Goal: Contribute content: Add original content to the website for others to see

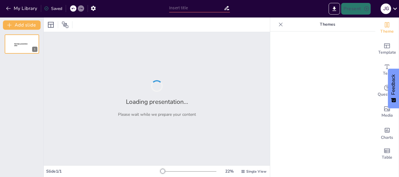
type input "Desglose de las Etapas del Ciclo de un Proyecto de Inversión: Teoría y Práctica"
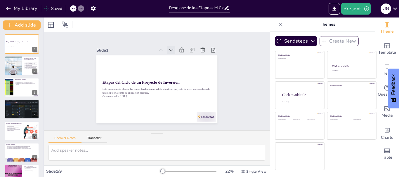
click at [127, 70] on icon at bounding box center [123, 73] width 7 height 7
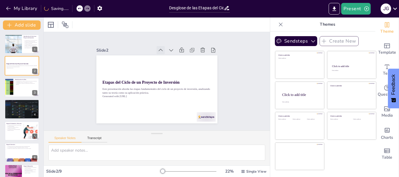
click at [184, 67] on icon at bounding box center [186, 69] width 4 height 5
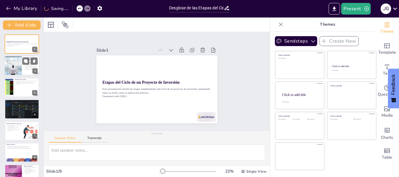
click at [19, 63] on div at bounding box center [13, 66] width 30 height 20
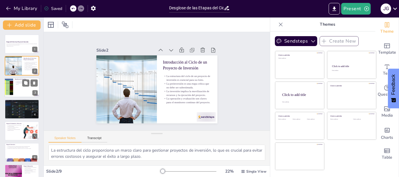
click at [18, 86] on div at bounding box center [21, 88] width 35 height 20
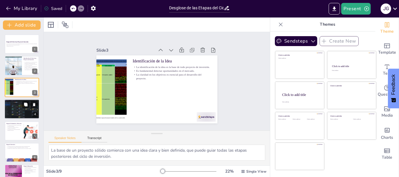
click at [18, 111] on div at bounding box center [21, 109] width 35 height 23
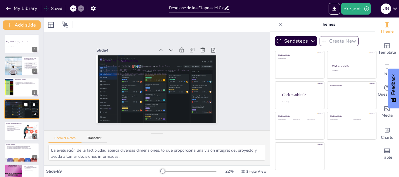
scroll to position [6, 0]
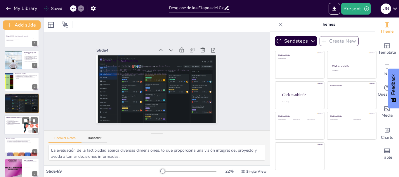
click at [18, 122] on p "Los indicadores financieros guían la evaluación de alternativas." at bounding box center [14, 122] width 16 height 2
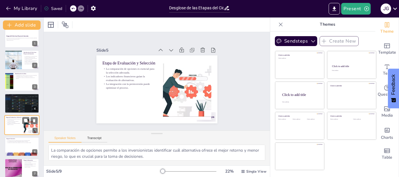
scroll to position [27, 0]
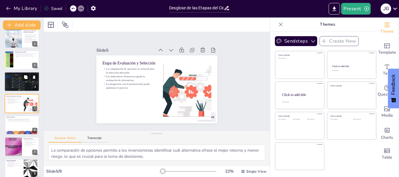
click at [14, 84] on div at bounding box center [21, 81] width 35 height 23
type textarea "La evaluación de la factibilidad abarca diversas dimensiones, lo que proporcion…"
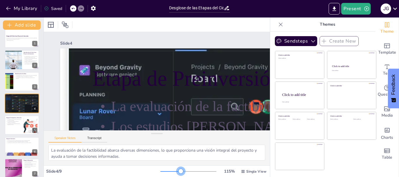
click at [177, 171] on div at bounding box center [189, 172] width 56 height 5
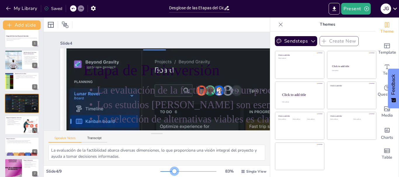
click at [171, 171] on div at bounding box center [189, 172] width 56 height 5
click at [161, 171] on div at bounding box center [189, 172] width 56 height 5
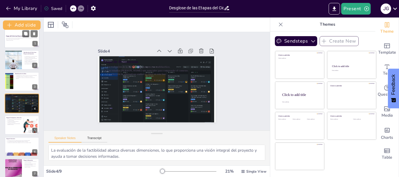
click at [22, 40] on p "Generated with [URL]" at bounding box center [22, 40] width 32 height 1
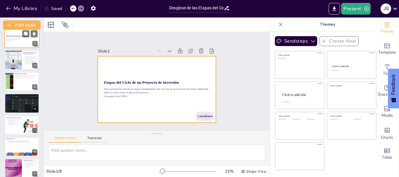
scroll to position [0, 0]
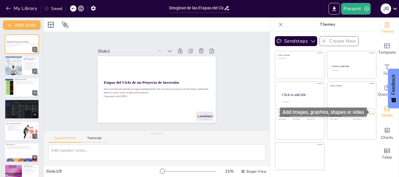
click at [385, 111] on icon "Add images, graphics, shapes or video" at bounding box center [387, 109] width 7 height 7
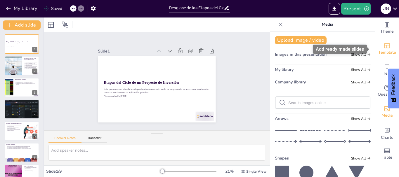
click at [384, 43] on icon "Add ready made slides" at bounding box center [387, 45] width 7 height 7
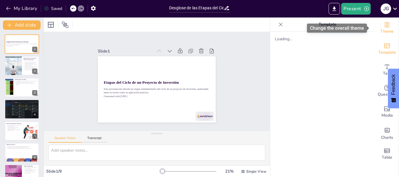
click at [387, 26] on div "Theme" at bounding box center [387, 28] width 23 height 21
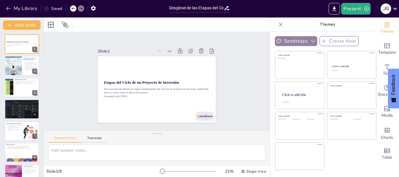
click at [299, 42] on button "Sendsteps" at bounding box center [296, 41] width 42 height 10
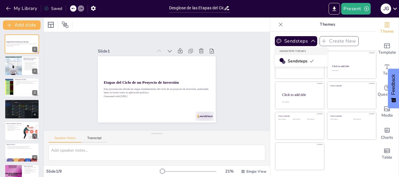
click at [294, 61] on span "Sendsteps" at bounding box center [301, 61] width 26 height 6
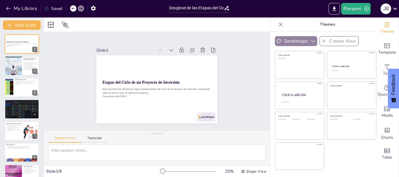
click at [294, 39] on button "Sendsteps" at bounding box center [296, 41] width 42 height 10
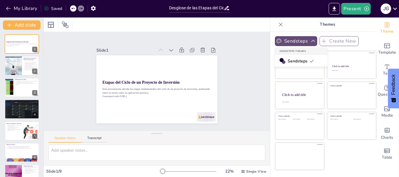
click at [288, 40] on button "Sendsteps" at bounding box center [296, 41] width 42 height 10
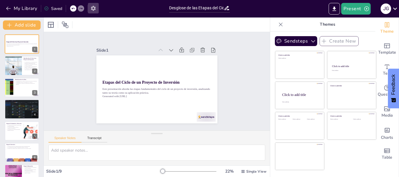
click at [95, 9] on icon "button" at bounding box center [93, 8] width 5 height 5
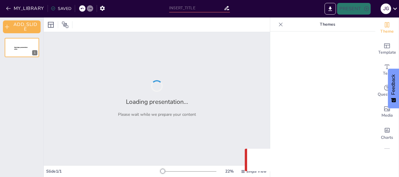
type input "Desglose de las Etapas del Ciclo de un Proyecto de Inversión: Teoría y Práctica"
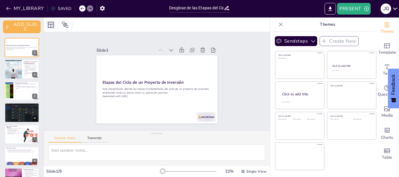
click at [48, 28] on icon at bounding box center [50, 24] width 7 height 7
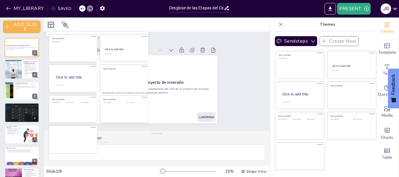
click at [48, 28] on icon at bounding box center [50, 24] width 7 height 7
click at [240, 50] on div "Slide 1 Etapas del Ciclo de un Proyecto de Inversión Este presentación aborda l…" at bounding box center [157, 81] width 199 height 245
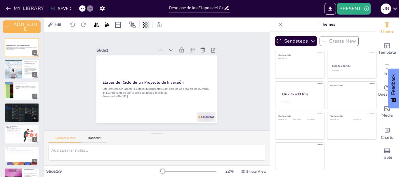
click at [147, 27] on icon at bounding box center [146, 25] width 1 height 6
click at [94, 31] on div "Edit" at bounding box center [157, 25] width 226 height 14
click at [52, 26] on icon at bounding box center [50, 25] width 6 height 6
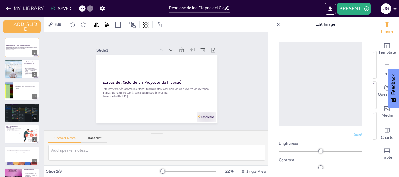
click at [69, 50] on div "Slide 1 Etapas del Ciclo de un Proyecto de Inversión Este presentación aborda l…" at bounding box center [157, 81] width 245 height 199
click at [254, 63] on div "Slide 1 Etapas del Ciclo de un Proyecto de Inversión Este presentación aborda l…" at bounding box center [157, 81] width 225 height 234
click at [58, 25] on span "Edit" at bounding box center [57, 25] width 9 height 6
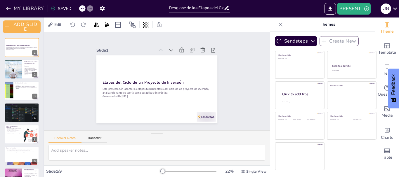
click at [242, 78] on div "Slide 1 Etapas del Ciclo de un Proyecto de Inversión Este presentación aborda l…" at bounding box center [157, 81] width 213 height 241
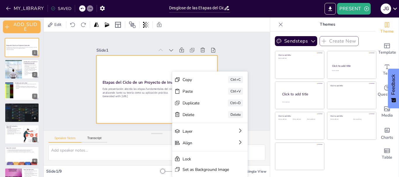
click at [143, 108] on div at bounding box center [164, 85] width 120 height 139
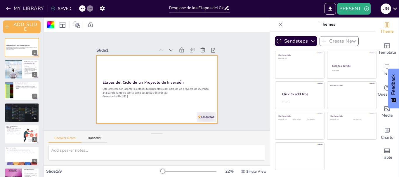
click at [51, 26] on div at bounding box center [50, 24] width 7 height 7
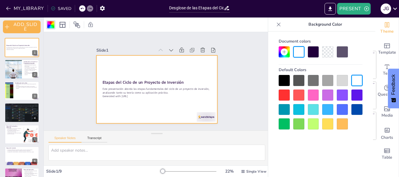
click at [327, 53] on div at bounding box center [327, 51] width 11 height 11
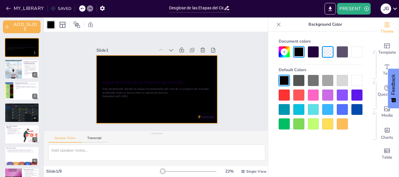
click at [357, 56] on div at bounding box center [357, 51] width 11 height 11
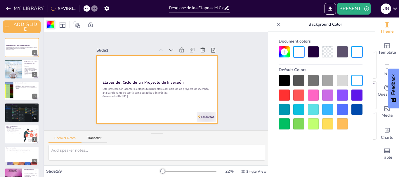
click at [344, 107] on div at bounding box center [342, 109] width 11 height 11
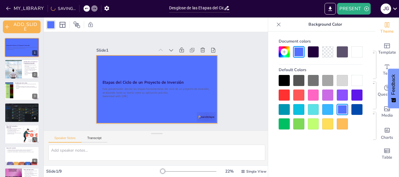
click at [309, 125] on div at bounding box center [313, 124] width 11 height 11
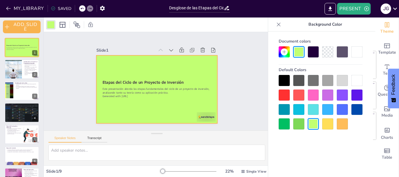
click at [355, 98] on div at bounding box center [357, 95] width 11 height 11
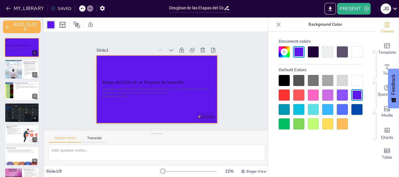
click at [354, 110] on div at bounding box center [357, 109] width 11 height 11
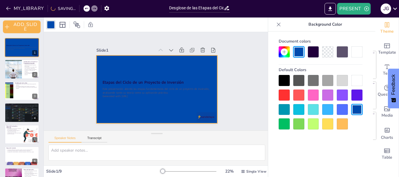
click at [298, 108] on div at bounding box center [299, 109] width 11 height 11
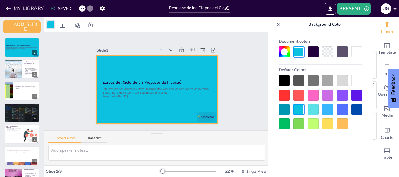
click at [358, 81] on div at bounding box center [357, 80] width 11 height 11
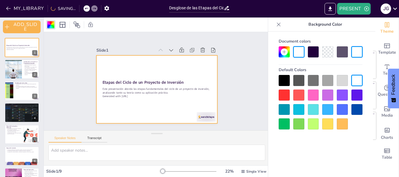
click at [312, 122] on div at bounding box center [313, 124] width 11 height 11
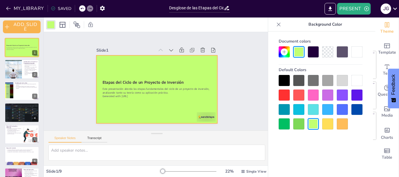
click at [279, 25] on icon at bounding box center [279, 25] width 4 height 4
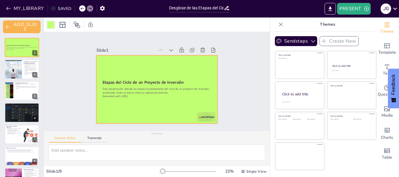
click at [52, 25] on div at bounding box center [50, 24] width 7 height 7
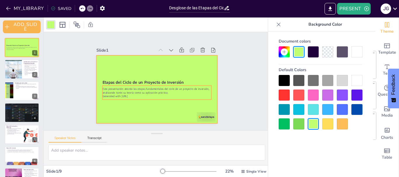
click at [146, 89] on p "Este presentación aborda las etapas fundamentales del ciclo de un proyecto de i…" at bounding box center [152, 89] width 98 height 61
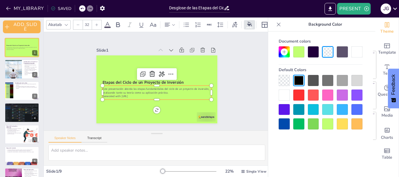
click at [135, 87] on p "Este presentación aborda las etapas fundamentales del ciclo de un proyecto de i…" at bounding box center [165, 76] width 61 height 98
click at [127, 87] on p "Este presentación aborda las etapas fundamentales del ciclo de un proyecto de i…" at bounding box center [147, 78] width 41 height 106
click at [144, 87] on p "Este presentación aborda las etapas fundamentales del ciclo de un proyecto de i…" at bounding box center [148, 81] width 8 height 109
click at [133, 87] on p "Este presentación aborda las etapas fundamentales del ciclo de un proyecto de i…" at bounding box center [148, 83] width 30 height 108
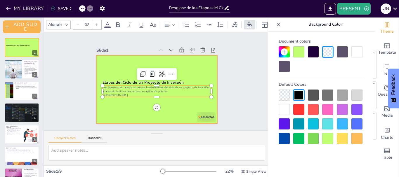
click at [116, 113] on div at bounding box center [164, 77] width 120 height 139
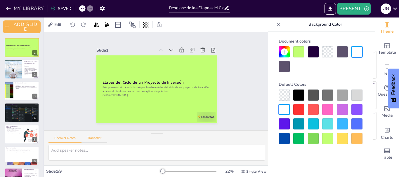
click at [99, 139] on button "Transcript" at bounding box center [95, 140] width 26 height 6
click at [65, 141] on button "Speaker Notes" at bounding box center [65, 140] width 33 height 6
click at [284, 96] on div at bounding box center [284, 95] width 11 height 11
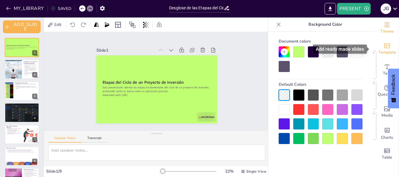
click at [384, 44] on icon "Add ready made slides" at bounding box center [387, 46] width 6 height 5
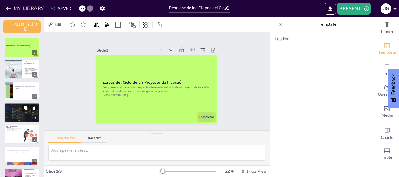
click at [18, 116] on div at bounding box center [21, 112] width 35 height 23
type textarea "La evaluación de la factibilidad abarca diversas dimensiones, lo que proporcion…"
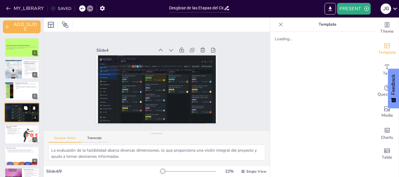
scroll to position [8, 0]
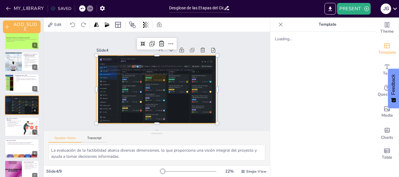
click at [120, 95] on div at bounding box center [156, 74] width 121 height 80
click at [53, 27] on icon at bounding box center [50, 25] width 6 height 6
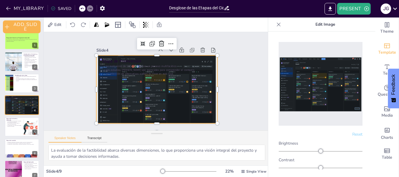
click at [322, 84] on img at bounding box center [321, 83] width 84 height 55
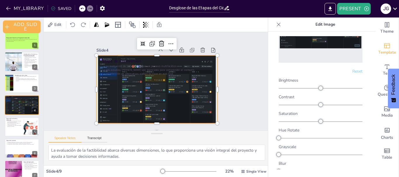
click at [294, 86] on div at bounding box center [321, 88] width 84 height 5
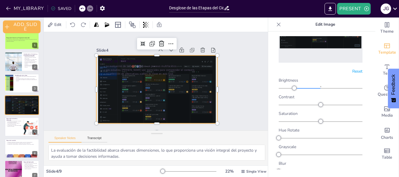
click at [281, 86] on div at bounding box center [321, 88] width 84 height 5
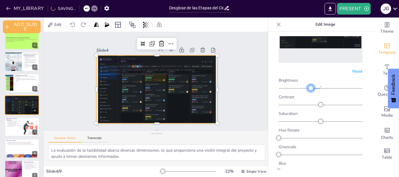
click at [311, 88] on div at bounding box center [316, 88] width 10 height 1
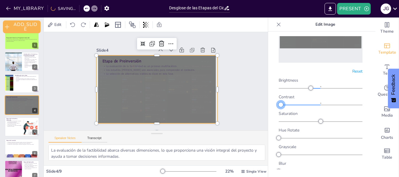
click at [281, 103] on div at bounding box center [321, 105] width 84 height 5
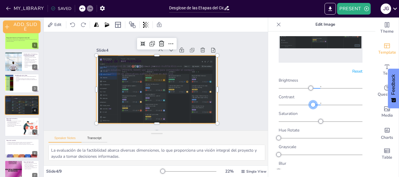
click at [313, 105] on div at bounding box center [317, 105] width 8 height 1
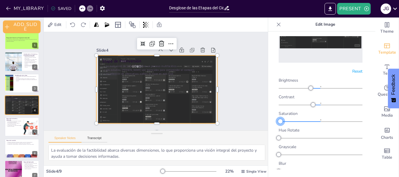
click at [280, 120] on div at bounding box center [321, 122] width 84 height 5
click at [313, 122] on div at bounding box center [317, 122] width 8 height 1
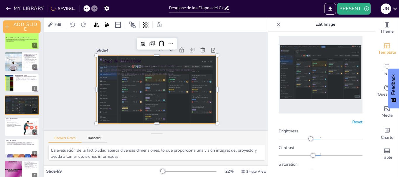
scroll to position [0, 0]
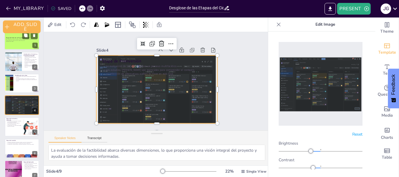
click at [18, 42] on div at bounding box center [21, 40] width 35 height 20
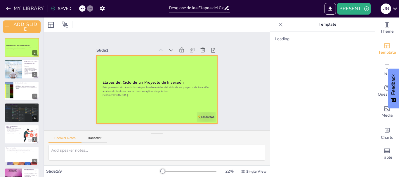
click at [189, 67] on div at bounding box center [149, 81] width 80 height 127
click at [205, 67] on div at bounding box center [164, 77] width 126 height 138
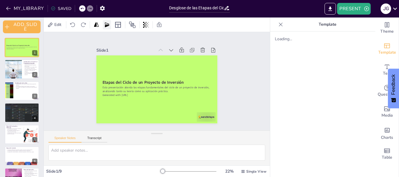
click at [111, 27] on div at bounding box center [107, 24] width 8 height 9
click at [106, 26] on icon at bounding box center [107, 24] width 4 height 5
click at [94, 26] on icon at bounding box center [97, 25] width 6 height 6
click at [99, 8] on icon "button" at bounding box center [102, 8] width 6 height 6
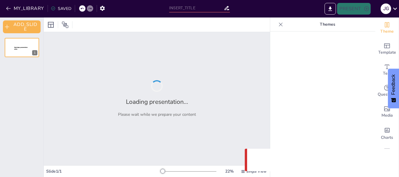
type input "Desglose de las Etapas del Ciclo de un Proyecto de Inversión: Teoría y Práctica"
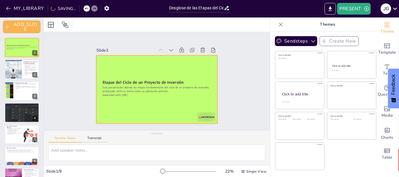
click at [102, 65] on div at bounding box center [154, 89] width 136 height 102
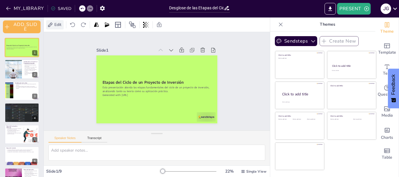
click at [52, 27] on icon at bounding box center [50, 25] width 6 height 6
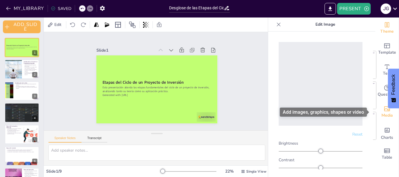
click at [384, 106] on icon "Add images, graphics, shapes or video" at bounding box center [387, 109] width 7 height 7
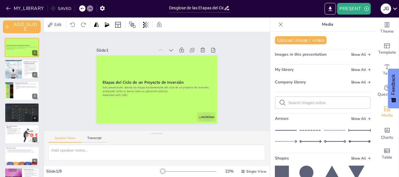
click at [313, 55] on span "Images in this presentation" at bounding box center [301, 55] width 52 height 6
click at [354, 54] on span "Show All" at bounding box center [361, 55] width 20 height 4
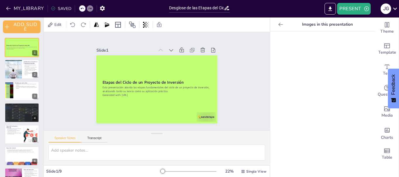
click at [276, 27] on div at bounding box center [280, 24] width 9 height 9
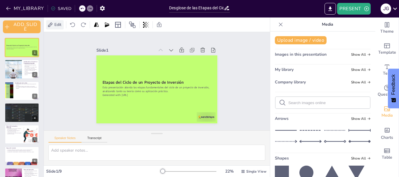
click at [53, 24] on icon at bounding box center [50, 25] width 6 height 6
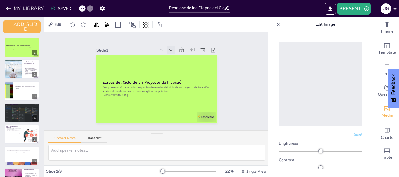
click at [169, 49] on icon at bounding box center [171, 50] width 4 height 2
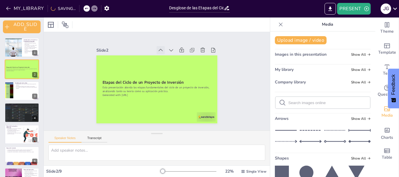
click at [161, 48] on icon at bounding box center [164, 51] width 6 height 6
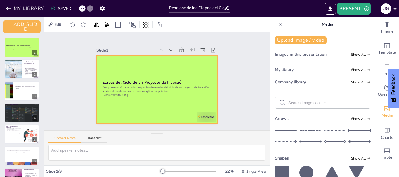
click at [153, 59] on div at bounding box center [155, 89] width 127 height 80
click at [49, 27] on div at bounding box center [50, 24] width 7 height 7
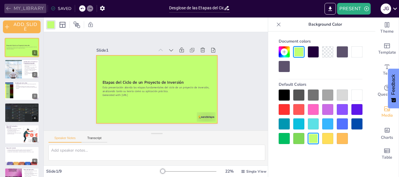
click at [5, 10] on button "MY_LIBRARY" at bounding box center [25, 8] width 42 height 9
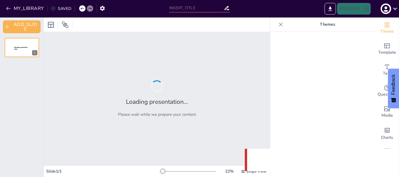
type input "Desglose de las Etapas del Ciclo de un Proyecto de Inversión: Teoría y Práctica"
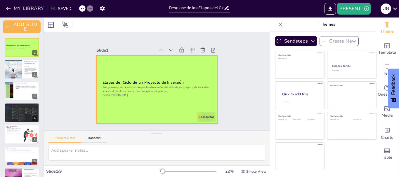
click at [183, 65] on div at bounding box center [149, 81] width 68 height 121
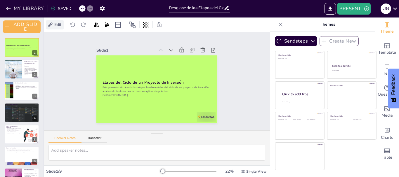
click at [59, 23] on span "Edit" at bounding box center [57, 25] width 9 height 6
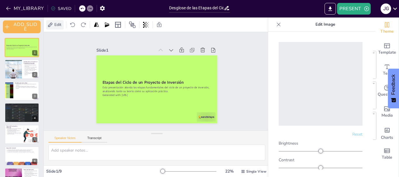
click at [58, 29] on div "Edit" at bounding box center [55, 24] width 18 height 9
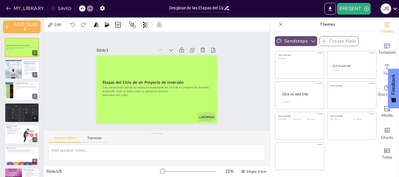
click at [280, 40] on button "Sendsteps" at bounding box center [296, 41] width 42 height 10
click at [57, 29] on div "Edit" at bounding box center [55, 24] width 18 height 9
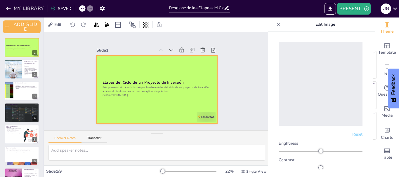
click at [125, 66] on div at bounding box center [149, 80] width 80 height 127
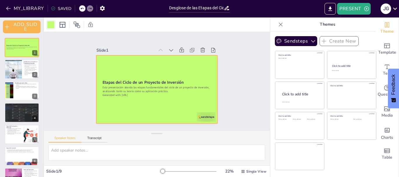
click at [50, 24] on div at bounding box center [50, 24] width 7 height 7
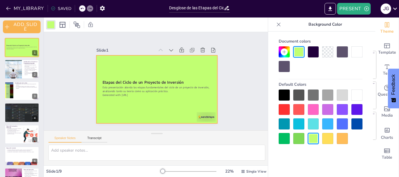
click at [285, 125] on div at bounding box center [284, 124] width 11 height 11
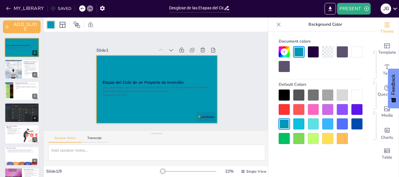
click at [286, 140] on div at bounding box center [284, 138] width 11 height 11
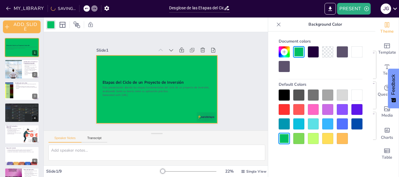
click at [299, 134] on div at bounding box center [299, 138] width 11 height 11
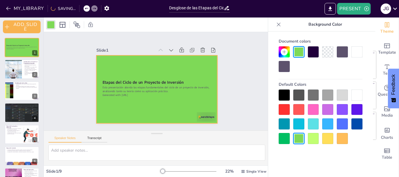
click at [358, 123] on div at bounding box center [357, 124] width 11 height 11
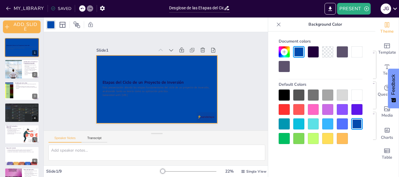
click at [357, 99] on div at bounding box center [357, 95] width 11 height 11
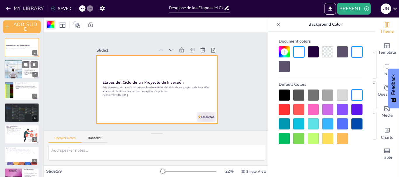
click at [14, 74] on div at bounding box center [13, 70] width 30 height 20
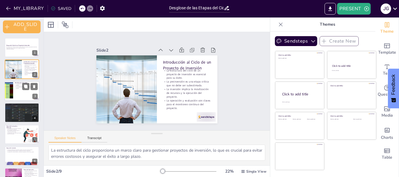
click at [21, 91] on div at bounding box center [21, 91] width 35 height 20
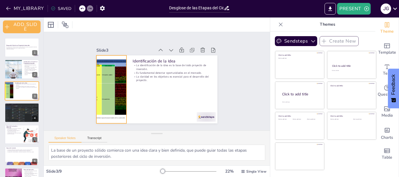
click at [108, 90] on div at bounding box center [130, 43] width 101 height 116
click at [183, 41] on icon at bounding box center [187, 43] width 8 height 8
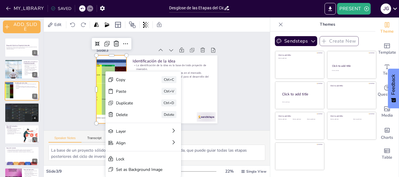
click at [96, 98] on div at bounding box center [111, 85] width 103 height 78
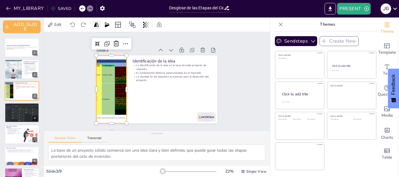
click at [97, 24] on icon at bounding box center [96, 24] width 5 height 4
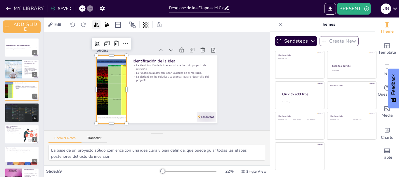
click at [97, 24] on icon at bounding box center [96, 24] width 5 height 4
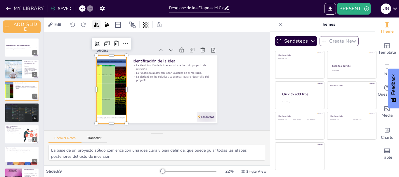
click at [97, 24] on icon at bounding box center [96, 24] width 5 height 4
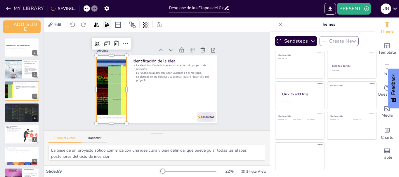
click at [107, 23] on icon at bounding box center [107, 25] width 6 height 6
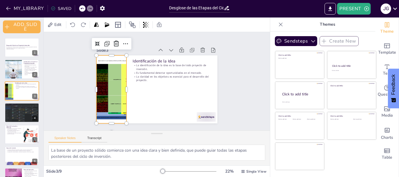
click at [139, 94] on div at bounding box center [198, 102] width 118 height 112
click at [54, 26] on span "Edit" at bounding box center [57, 25] width 9 height 6
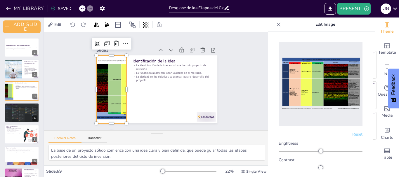
drag, startPoint x: 330, startPoint y: 95, endPoint x: 339, endPoint y: 82, distance: 15.4
drag, startPoint x: 339, startPoint y: 82, endPoint x: 342, endPoint y: 72, distance: 11.2
drag, startPoint x: 342, startPoint y: 72, endPoint x: 337, endPoint y: 61, distance: 11.1
drag, startPoint x: 337, startPoint y: 61, endPoint x: 346, endPoint y: 80, distance: 20.1
drag, startPoint x: 346, startPoint y: 80, endPoint x: 333, endPoint y: 65, distance: 19.7
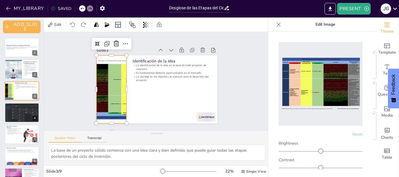
drag, startPoint x: 320, startPoint y: 70, endPoint x: 302, endPoint y: 108, distance: 42.1
click at [302, 108] on img at bounding box center [321, 83] width 84 height 59
click at [116, 92] on div at bounding box center [163, 35] width 94 height 113
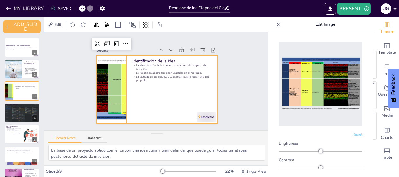
click at [128, 100] on div at bounding box center [165, 84] width 102 height 136
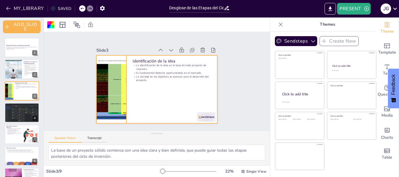
click at [115, 89] on div at bounding box center [158, 35] width 87 height 108
click at [140, 102] on div at bounding box center [155, 90] width 133 height 92
click at [116, 103] on div at bounding box center [155, 127] width 87 height 108
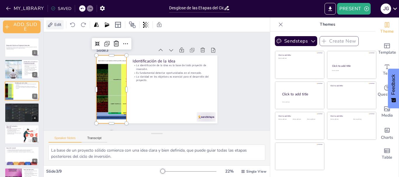
click at [56, 27] on span "Edit" at bounding box center [57, 25] width 9 height 6
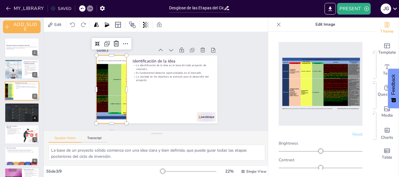
click at [325, 25] on p "Edit Image" at bounding box center [326, 25] width 84 height 14
click at [26, 119] on div at bounding box center [21, 112] width 35 height 23
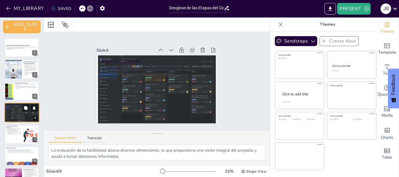
scroll to position [8, 0]
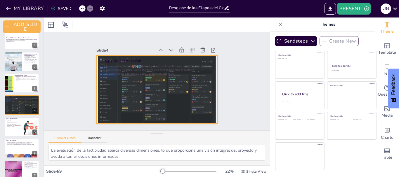
click at [141, 99] on div at bounding box center [149, 83] width 103 height 135
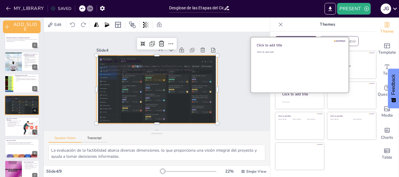
click at [285, 64] on div "Click to add text" at bounding box center [299, 69] width 84 height 36
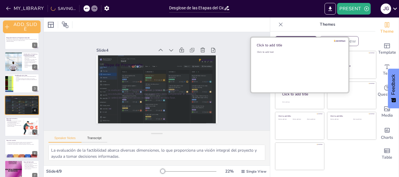
click at [285, 64] on div "Click to add text" at bounding box center [299, 69] width 84 height 36
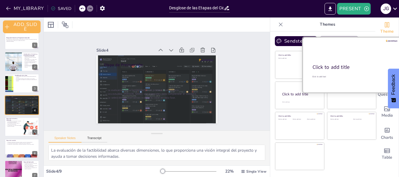
click at [359, 69] on div "Click to add title" at bounding box center [351, 67] width 77 height 7
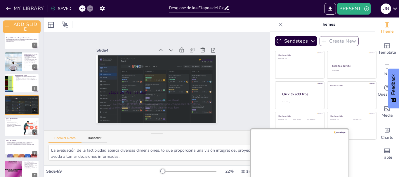
click at [287, 157] on div at bounding box center [300, 156] width 98 height 55
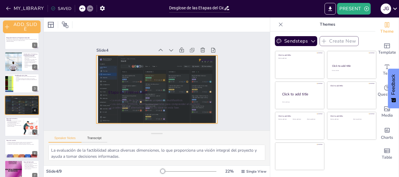
click at [205, 87] on div at bounding box center [153, 74] width 143 height 122
click at [151, 116] on icon at bounding box center [147, 120] width 8 height 8
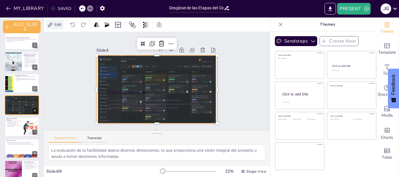
click at [52, 26] on icon at bounding box center [50, 25] width 6 height 6
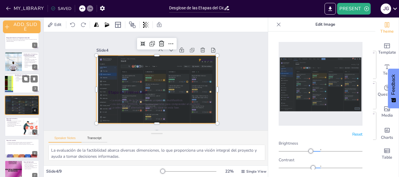
click at [14, 82] on div at bounding box center [21, 84] width 35 height 20
type textarea "La base de un proyecto sólido comienza con una idea clara y bien definida, que …"
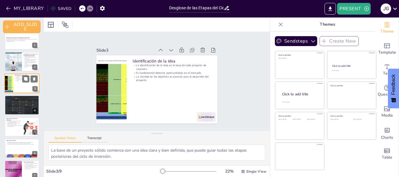
scroll to position [0, 0]
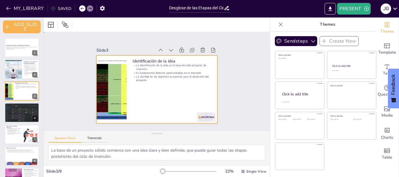
click at [150, 105] on div at bounding box center [152, 75] width 139 height 120
click at [114, 101] on div at bounding box center [117, 57] width 117 height 115
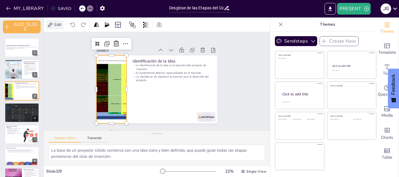
click at [55, 24] on span "Edit" at bounding box center [57, 25] width 9 height 6
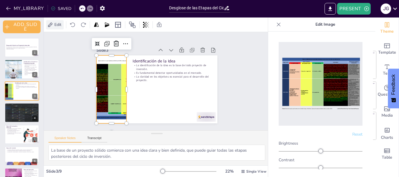
click at [55, 24] on span "Edit" at bounding box center [57, 25] width 9 height 6
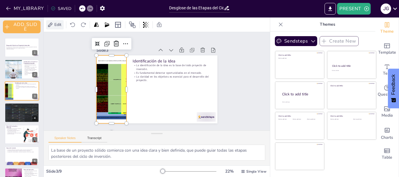
click at [55, 24] on span "Edit" at bounding box center [57, 25] width 9 height 6
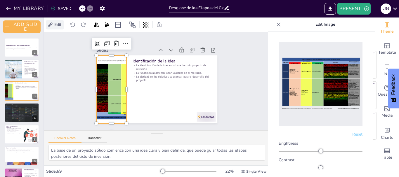
click at [55, 24] on span "Edit" at bounding box center [57, 25] width 9 height 6
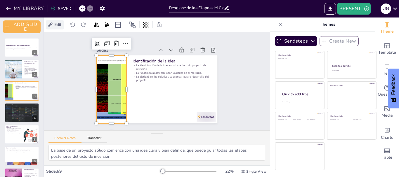
click at [55, 24] on span "Edit" at bounding box center [57, 25] width 9 height 6
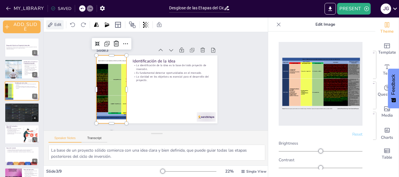
click at [55, 24] on span "Edit" at bounding box center [57, 25] width 9 height 6
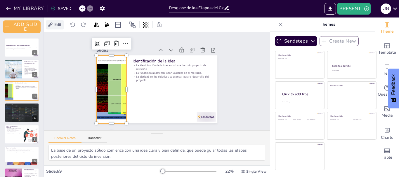
click at [55, 24] on span "Edit" at bounding box center [57, 25] width 9 height 6
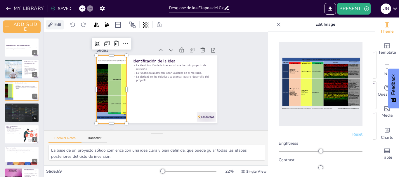
click at [55, 24] on span "Edit" at bounding box center [57, 25] width 9 height 6
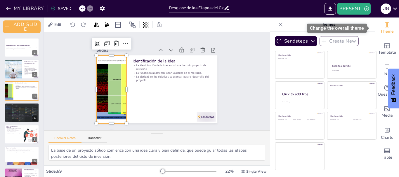
click at [385, 28] on span "Theme" at bounding box center [387, 31] width 13 height 6
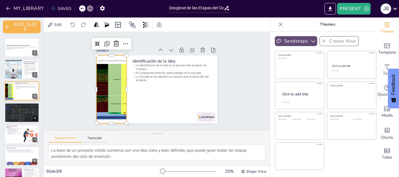
click at [304, 43] on button "Sendsteps" at bounding box center [296, 41] width 42 height 10
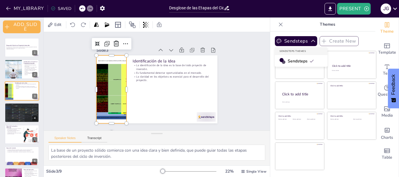
click at [299, 59] on span "Sendsteps" at bounding box center [301, 61] width 26 height 6
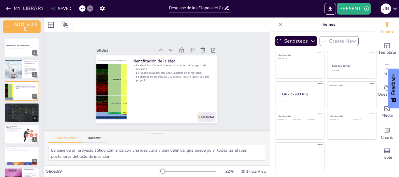
click at [299, 59] on div "Click to add text" at bounding box center [300, 67] width 42 height 18
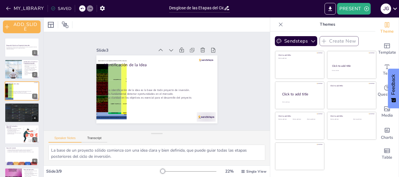
click at [81, 9] on icon at bounding box center [82, 9] width 4 height 4
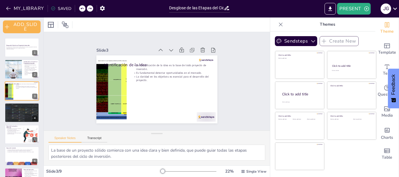
click at [81, 9] on icon at bounding box center [82, 9] width 4 height 4
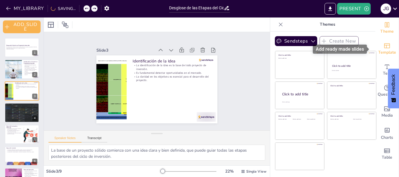
click at [384, 47] on icon "Add ready made slides" at bounding box center [387, 45] width 7 height 7
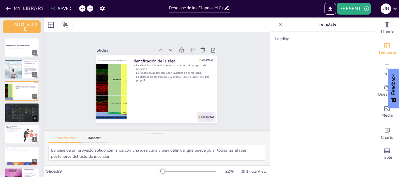
click at [277, 28] on div at bounding box center [280, 24] width 9 height 9
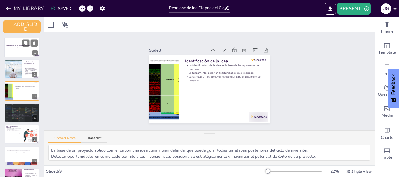
click at [25, 53] on div at bounding box center [21, 48] width 35 height 20
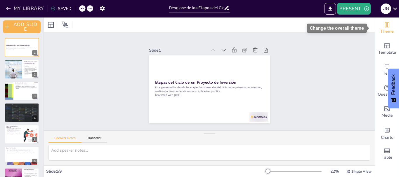
click at [381, 29] on span "Theme" at bounding box center [387, 31] width 13 height 6
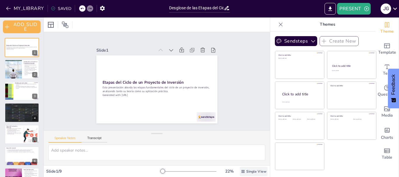
click at [246, 172] on span "Single View" at bounding box center [256, 172] width 20 height 5
click at [244, 160] on span "List View" at bounding box center [245, 159] width 31 height 6
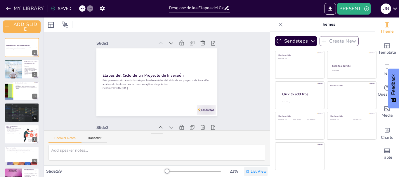
click at [256, 174] on span "List View" at bounding box center [259, 172] width 16 height 5
click at [251, 149] on span "Single View" at bounding box center [247, 147] width 27 height 6
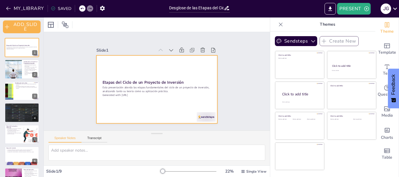
click at [203, 75] on div at bounding box center [150, 77] width 126 height 138
click at [203, 75] on div at bounding box center [160, 73] width 138 height 111
click at [203, 75] on div at bounding box center [165, 81] width 80 height 127
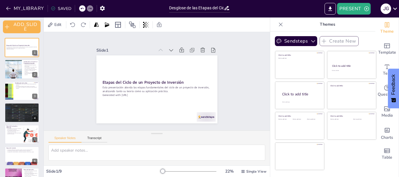
click at [203, 75] on div at bounding box center [152, 88] width 138 height 126
click at [203, 75] on div at bounding box center [152, 88] width 136 height 132
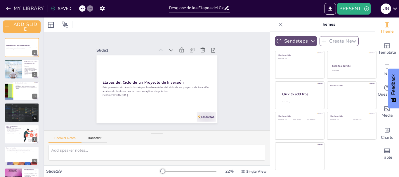
click at [290, 38] on button "Sendsteps" at bounding box center [296, 41] width 42 height 10
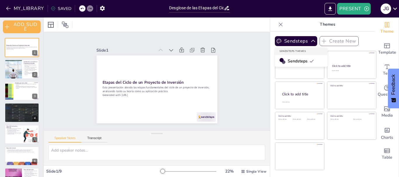
click at [288, 60] on span "Sendsteps" at bounding box center [301, 61] width 26 height 6
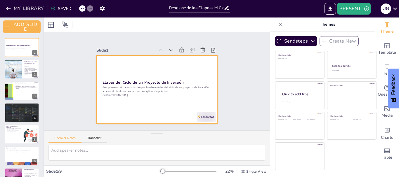
click at [140, 66] on div at bounding box center [152, 88] width 169 height 169
click at [120, 27] on div at bounding box center [118, 24] width 7 height 7
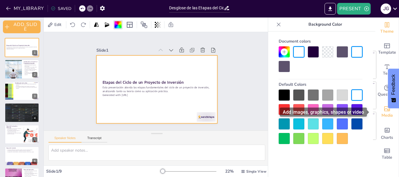
click at [382, 114] on span "Media" at bounding box center [387, 116] width 11 height 6
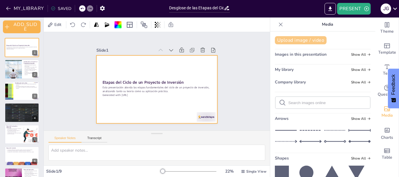
click at [300, 43] on button "Upload image / video" at bounding box center [301, 40] width 52 height 8
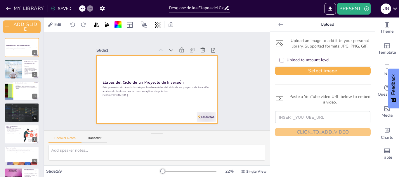
click at [280, 59] on div "Upload to account level" at bounding box center [282, 60] width 5 height 5
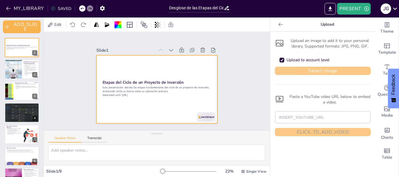
click at [286, 68] on button "Select image" at bounding box center [323, 71] width 96 height 8
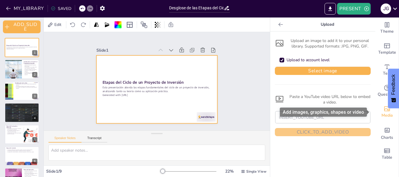
click at [385, 114] on span "Media" at bounding box center [387, 116] width 11 height 6
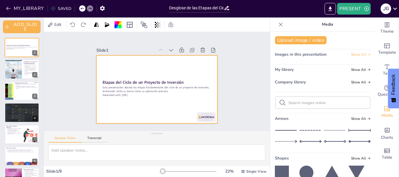
click at [351, 56] on span "Show All" at bounding box center [361, 55] width 20 height 4
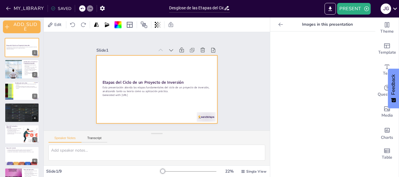
click at [278, 25] on icon at bounding box center [281, 25] width 6 height 6
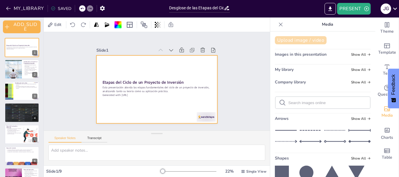
click at [295, 39] on button "Upload image / video" at bounding box center [301, 40] width 52 height 8
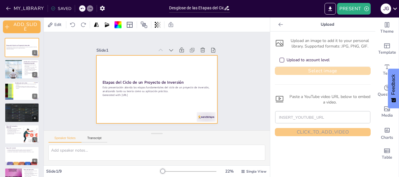
click at [300, 70] on button "Select image" at bounding box center [323, 71] width 96 height 8
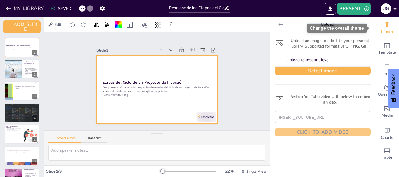
click at [384, 26] on icon "Change the overall theme" at bounding box center [387, 24] width 7 height 7
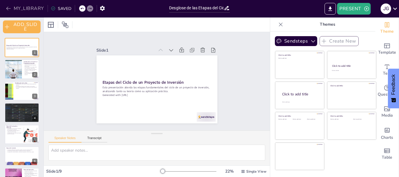
click at [30, 7] on button "MY_LIBRARY" at bounding box center [25, 8] width 42 height 9
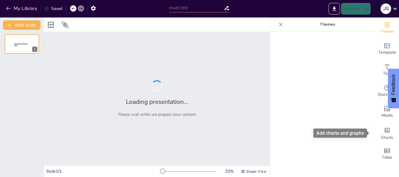
type input "Desglose de las Etapas del Ciclo de un Proyecto de Inversión: Teoría y Práctica"
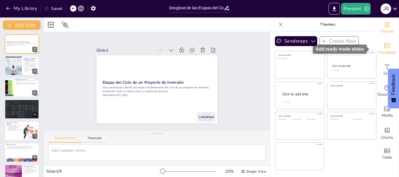
click at [379, 53] on span "Template" at bounding box center [388, 52] width 18 height 6
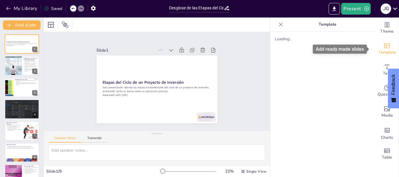
click at [379, 53] on span "Template" at bounding box center [388, 52] width 18 height 6
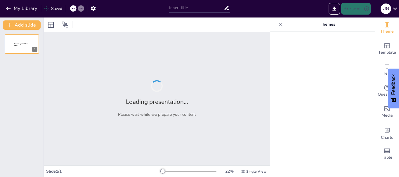
type input "Desglose de las Etapas del Ciclo de un Proyecto de Inversión: Teoría y Práctica"
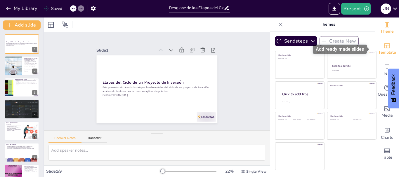
click at [385, 49] on span "Template" at bounding box center [388, 52] width 18 height 6
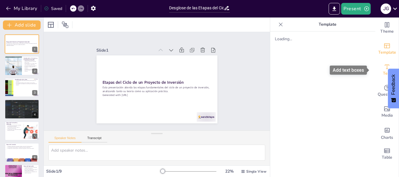
click at [383, 71] on span "Text" at bounding box center [387, 73] width 8 height 6
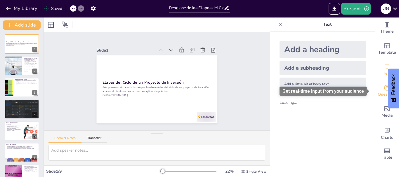
click at [379, 90] on div "Questions" at bounding box center [387, 91] width 23 height 21
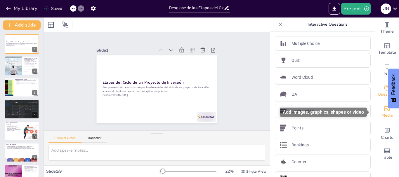
click at [384, 109] on icon "Add images, graphics, shapes or video" at bounding box center [387, 109] width 7 height 7
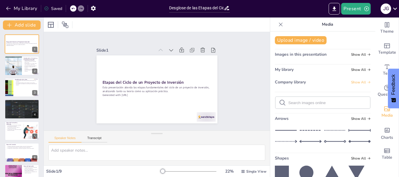
click at [353, 83] on span "Show All" at bounding box center [361, 82] width 20 height 4
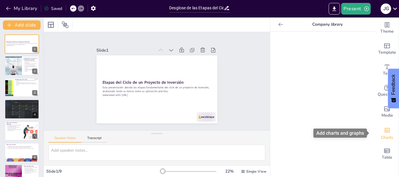
click at [381, 136] on span "Charts" at bounding box center [387, 138] width 12 height 6
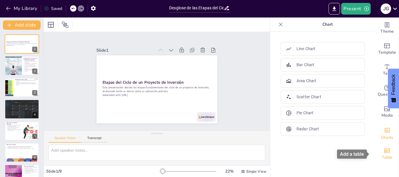
click at [382, 155] on span "Table" at bounding box center [387, 158] width 11 height 6
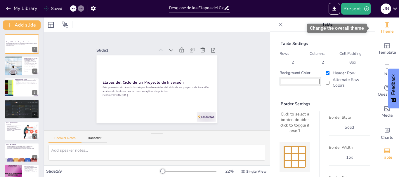
click at [385, 26] on icon "Change the overall theme" at bounding box center [387, 24] width 4 height 5
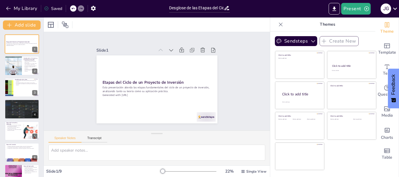
click at [279, 27] on icon at bounding box center [281, 25] width 6 height 6
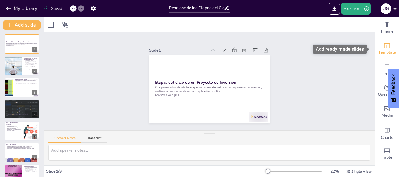
click at [386, 49] on span "Template" at bounding box center [388, 52] width 18 height 6
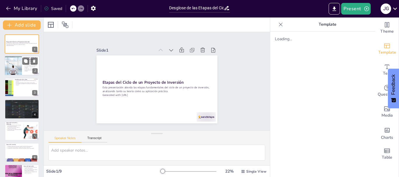
click at [6, 66] on div at bounding box center [13, 66] width 30 height 20
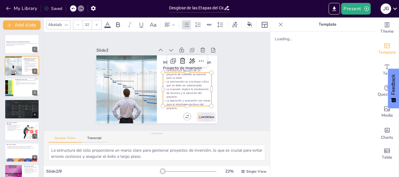
click at [183, 88] on p "La inversión implica la movilización de recursos y la ejecución del proyecto." at bounding box center [185, 96] width 49 height 16
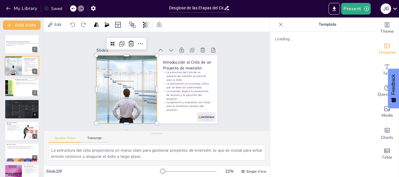
click at [118, 93] on div at bounding box center [127, 90] width 102 height 68
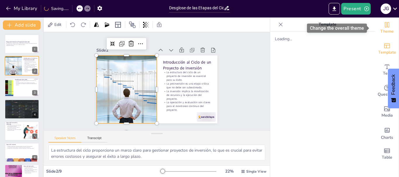
click at [382, 28] on span "Theme" at bounding box center [387, 31] width 13 height 6
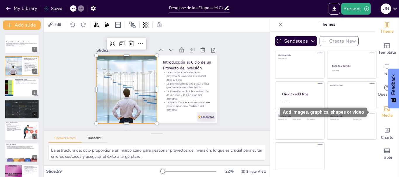
click at [383, 113] on span "Media" at bounding box center [387, 116] width 11 height 6
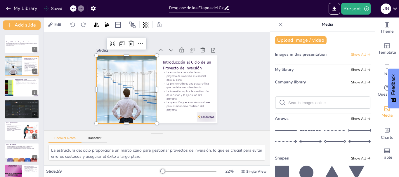
click at [356, 56] on span "Show All" at bounding box center [361, 55] width 20 height 4
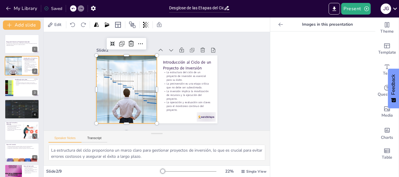
click at [278, 26] on icon at bounding box center [281, 25] width 6 height 6
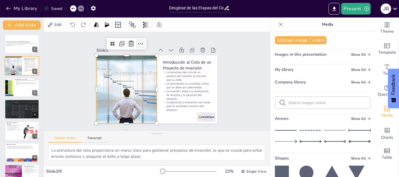
click at [141, 43] on icon at bounding box center [145, 43] width 8 height 8
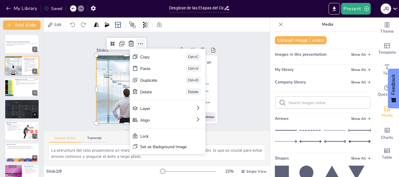
click at [141, 43] on icon at bounding box center [145, 43] width 8 height 8
click at [156, 39] on div "Slide 1 Etapas del Ciclo de un Proyecto de Inversión Esta presentación aborda l…" at bounding box center [156, 81] width 121 height 84
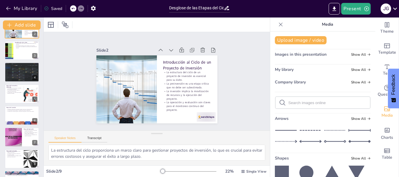
scroll to position [55, 0]
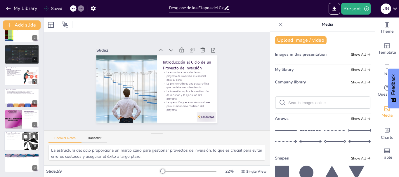
click at [17, 146] on div at bounding box center [21, 142] width 35 height 20
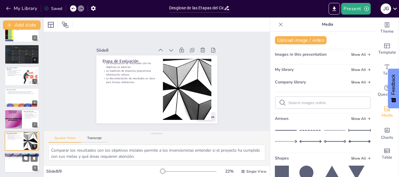
click at [16, 164] on div at bounding box center [21, 163] width 35 height 20
type textarea "La preinversión es fundamental para la identificación de riesgos y oportunidade…"
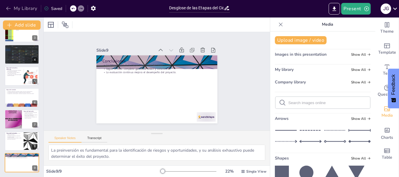
click at [9, 10] on icon "button" at bounding box center [9, 9] width 6 height 6
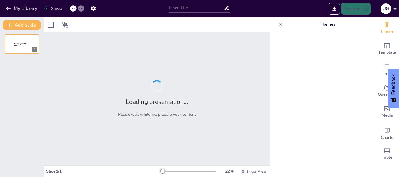
type input "Desglose de las Etapas del Ciclo de un Proyecto de Inversión: Teoría y Práctica"
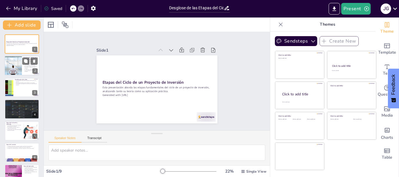
click at [29, 68] on p "La inversión implica la movilización de recursos y la ejecución del proyecto." at bounding box center [31, 67] width 14 height 3
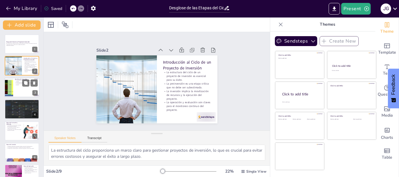
click at [25, 94] on div at bounding box center [21, 88] width 35 height 20
type textarea "La base de un proyecto sólido comienza con una idea clara y bien definida, que …"
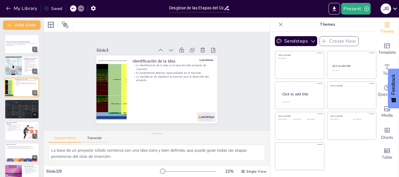
click at [227, 9] on icon at bounding box center [227, 8] width 6 height 6
click at [218, 8] on input "Desglose de las Etapas del Ciclo de un Proyecto de Inversión: Teoría y Práctica" at bounding box center [196, 8] width 55 height 8
click at [227, 7] on icon at bounding box center [227, 8] width 5 height 4
click at [334, 9] on icon "Export to PowerPoint" at bounding box center [335, 9] width 6 height 6
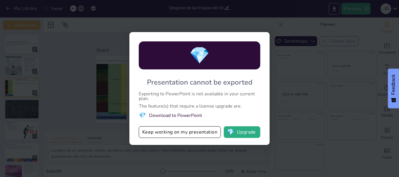
click at [302, 51] on div "💎 Presentation cannot be exported Exporting to PowerPoint is not available in y…" at bounding box center [199, 88] width 399 height 177
click at [319, 24] on div "💎 Presentation cannot be exported Exporting to PowerPoint is not available in y…" at bounding box center [199, 88] width 399 height 177
click at [180, 133] on button "Keep working on my presentation" at bounding box center [180, 133] width 82 height 12
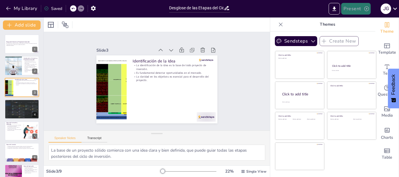
click at [351, 6] on button "Present" at bounding box center [356, 9] width 29 height 12
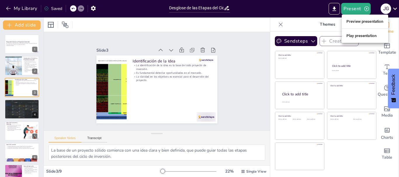
click at [397, 9] on div at bounding box center [199, 88] width 399 height 177
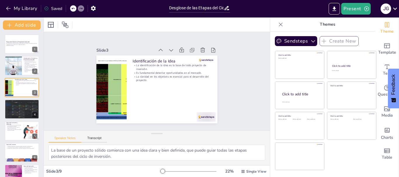
click at [397, 9] on icon at bounding box center [396, 9] width 8 height 8
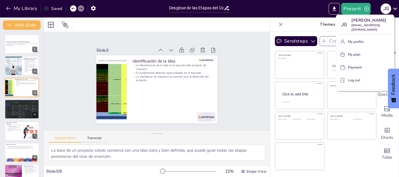
click at [231, 56] on div at bounding box center [199, 88] width 399 height 177
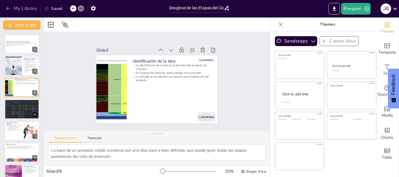
click at [6, 8] on icon "button" at bounding box center [9, 9] width 6 height 6
